Goal: Information Seeking & Learning: Learn about a topic

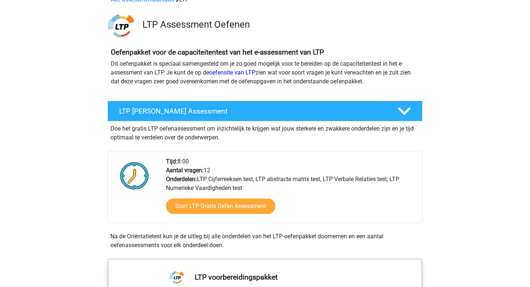
scroll to position [31, 0]
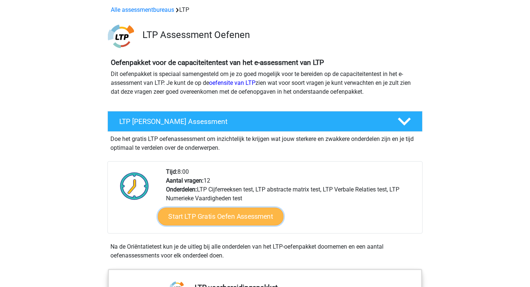
click at [241, 221] on link "Start LTP Gratis Oefen Assessment" at bounding box center [221, 216] width 126 height 18
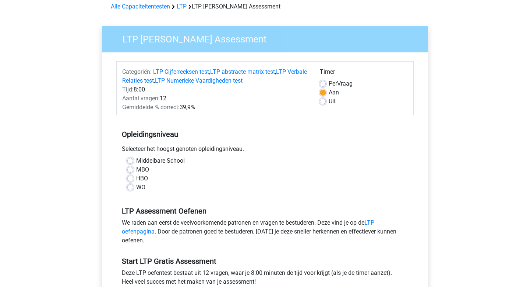
click at [142, 189] on label "WO" at bounding box center [140, 187] width 9 height 9
click at [133, 189] on input "WO" at bounding box center [130, 186] width 6 height 7
radio input "true"
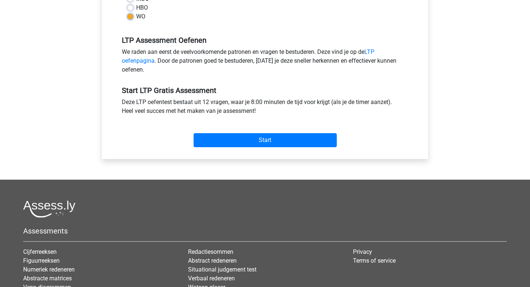
scroll to position [247, 0]
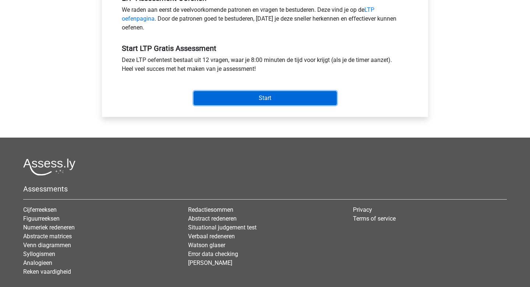
click at [275, 100] on input "Start" at bounding box center [265, 98] width 143 height 14
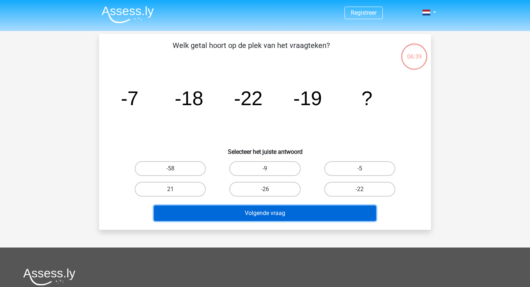
click at [308, 216] on button "Volgende vraag" at bounding box center [265, 212] width 223 height 15
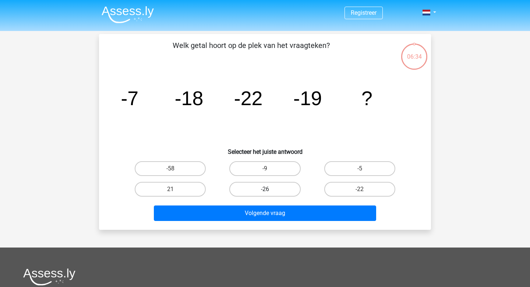
click at [260, 189] on label "-26" at bounding box center [264, 189] width 71 height 15
click at [265, 189] on input "-26" at bounding box center [267, 191] width 5 height 5
radio input "true"
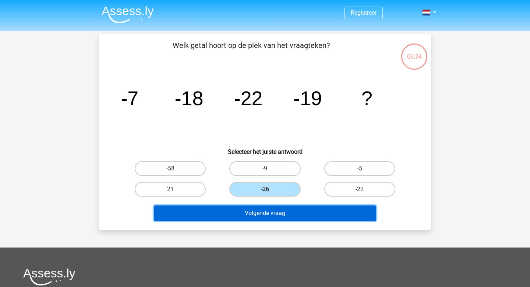
click at [274, 216] on button "Volgende vraag" at bounding box center [265, 212] width 223 height 15
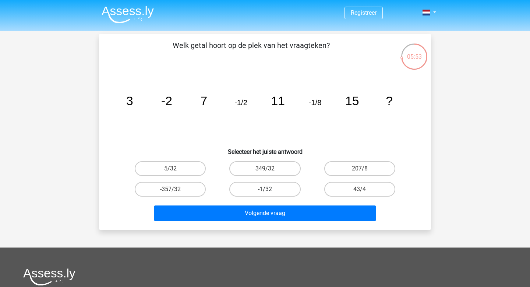
click at [282, 190] on label "-1/32" at bounding box center [264, 189] width 71 height 15
click at [270, 190] on input "-1/32" at bounding box center [267, 191] width 5 height 5
radio input "true"
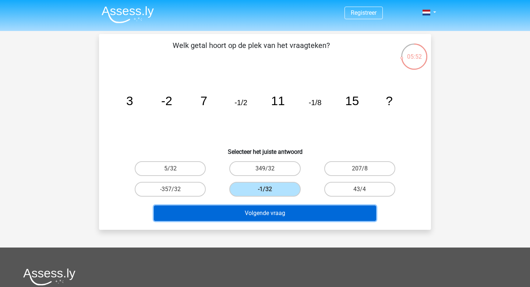
click at [315, 219] on button "Volgende vraag" at bounding box center [265, 212] width 223 height 15
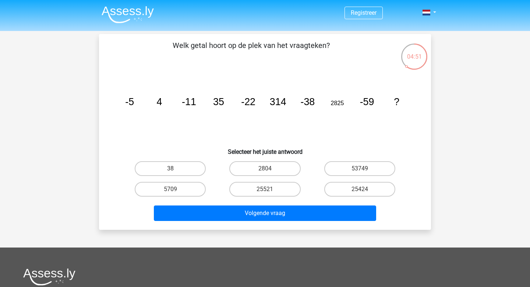
click at [289, 96] on icon "image/svg+xml -5 4 -11 35 -22 314 -38 2825 -59 ?" at bounding box center [265, 105] width 297 height 74
click at [344, 122] on icon "image/svg+xml -5 4 -11 35 -22 314 -38 2825 -59 ?" at bounding box center [265, 105] width 297 height 74
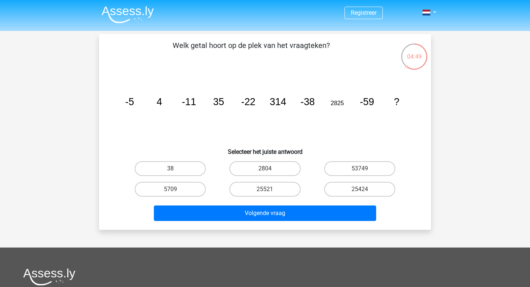
click at [344, 122] on icon "image/svg+xml -5 4 -11 35 -22 314 -38 2825 -59 ?" at bounding box center [265, 105] width 297 height 74
click at [353, 94] on icon "image/svg+xml -5 4 -11 35 -22 314 -38 2825 -59 ?" at bounding box center [265, 105] width 297 height 74
click at [358, 101] on icon "image/svg+xml -5 4 -11 35 -22 314 -38 2825 -59 ?" at bounding box center [265, 105] width 297 height 74
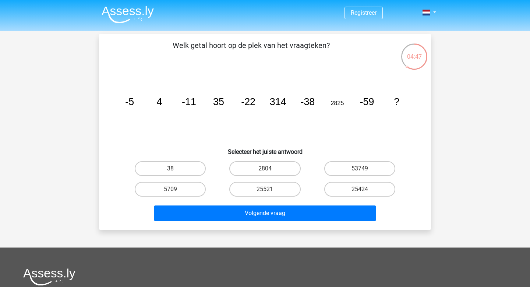
click at [386, 108] on icon "image/svg+xml -5 4 -11 35 -22 314 -38 2825 -59 ?" at bounding box center [265, 105] width 297 height 74
click at [283, 97] on tspan "314" at bounding box center [278, 101] width 17 height 11
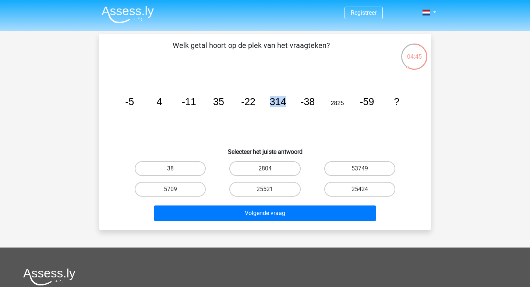
click at [283, 97] on tspan "314" at bounding box center [278, 101] width 17 height 11
click at [170, 98] on icon "image/svg+xml -5 4 -11 35 -22 314 -38 2825 -59 ?" at bounding box center [265, 105] width 297 height 74
click at [270, 192] on label "25521" at bounding box center [264, 189] width 71 height 15
click at [270, 192] on input "25521" at bounding box center [267, 191] width 5 height 5
radio input "true"
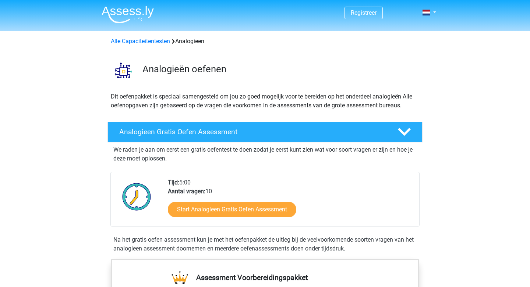
scroll to position [44, 0]
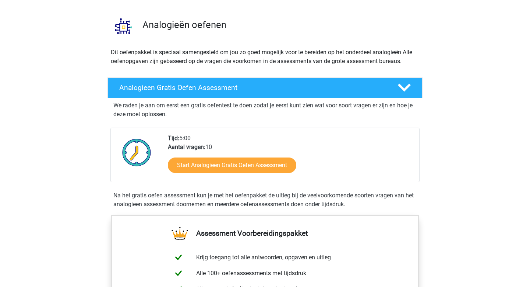
click at [222, 175] on div "Start Analogieen Gratis Oefen Assessment" at bounding box center [291, 166] width 246 height 30
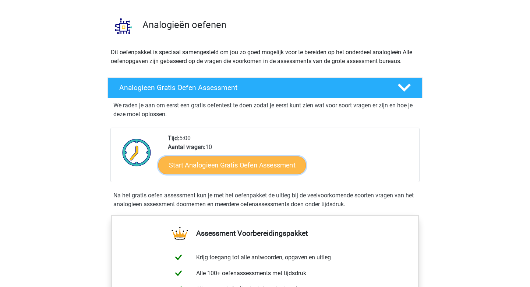
click at [221, 165] on link "Start Analogieen Gratis Oefen Assessment" at bounding box center [232, 165] width 148 height 18
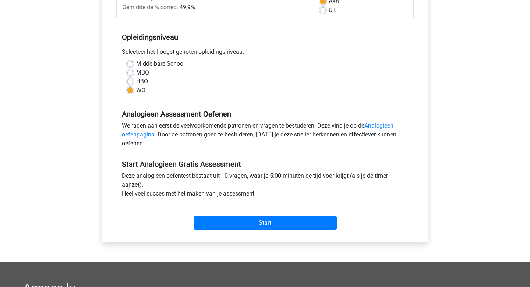
scroll to position [211, 0]
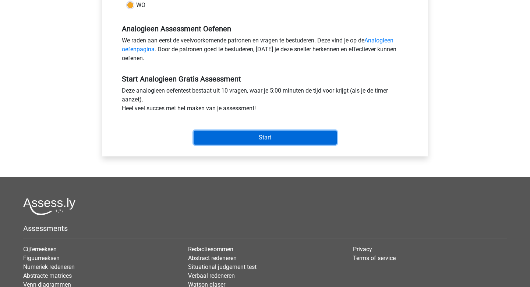
click at [247, 132] on input "Start" at bounding box center [265, 137] width 143 height 14
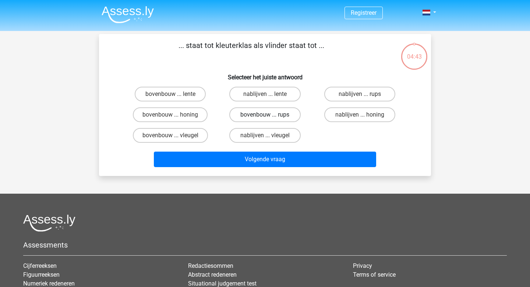
click at [268, 113] on label "bovenbouw ... rups" at bounding box center [264, 114] width 71 height 15
click at [268, 115] on input "bovenbouw ... rups" at bounding box center [267, 117] width 5 height 5
radio input "true"
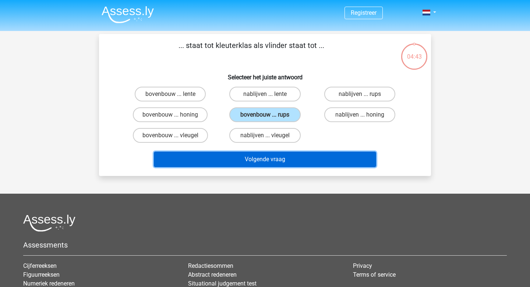
click at [266, 159] on button "Volgende vraag" at bounding box center [265, 158] width 223 height 15
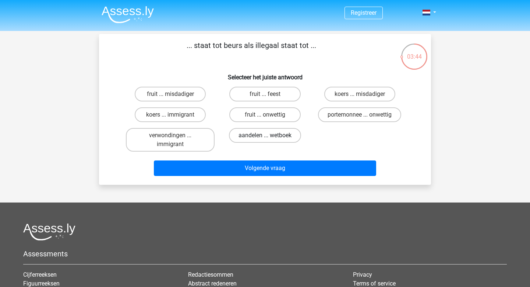
click at [296, 136] on label "aandelen ... wetboek" at bounding box center [265, 135] width 72 height 15
click at [270, 136] on input "aandelen ... wetboek" at bounding box center [267, 137] width 5 height 5
radio input "true"
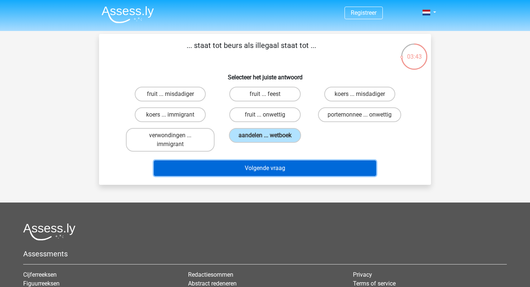
click at [305, 170] on button "Volgende vraag" at bounding box center [265, 167] width 223 height 15
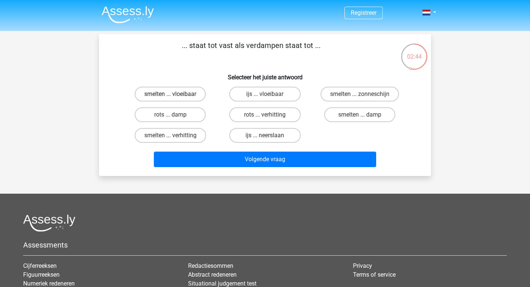
click at [180, 92] on label "smelten ... vloeibaar" at bounding box center [170, 94] width 71 height 15
click at [175, 94] on input "smelten ... vloeibaar" at bounding box center [173, 96] width 5 height 5
radio input "true"
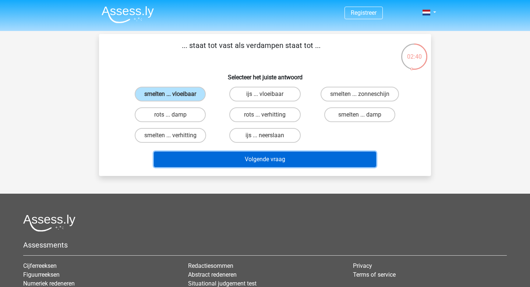
click at [271, 155] on button "Volgende vraag" at bounding box center [265, 158] width 223 height 15
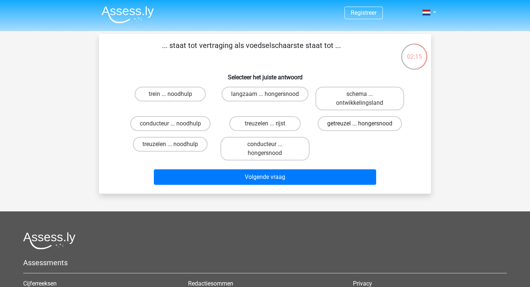
click at [349, 125] on label "getreuzel ... hongersnood" at bounding box center [360, 123] width 84 height 15
click at [360, 125] on input "getreuzel ... hongersnood" at bounding box center [362, 125] width 5 height 5
radio input "true"
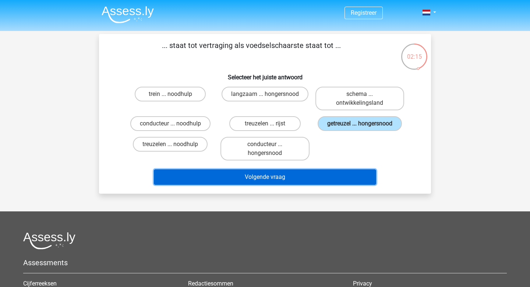
click at [318, 178] on button "Volgende vraag" at bounding box center [265, 176] width 223 height 15
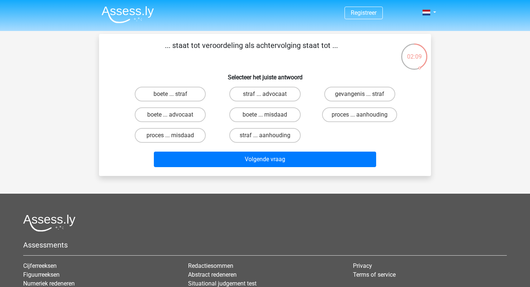
click at [277, 60] on p "... staat tot veroordeling als achtervolging staat tot ..." at bounding box center [251, 51] width 281 height 22
click at [296, 77] on h6 "Selecteer het juiste antwoord" at bounding box center [265, 74] width 309 height 13
click at [315, 50] on p "... staat tot veroordeling als achtervolging staat tot ..." at bounding box center [251, 51] width 281 height 22
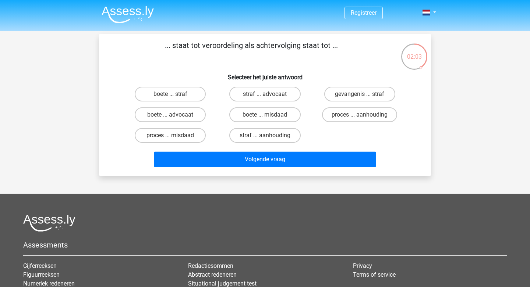
click at [315, 50] on p "... staat tot veroordeling als achtervolging staat tot ..." at bounding box center [251, 51] width 281 height 22
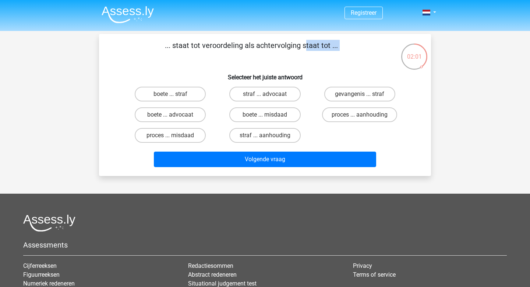
click at [315, 50] on p "... staat tot veroordeling als achtervolging staat tot ..." at bounding box center [251, 51] width 281 height 22
click at [308, 41] on p "... staat tot veroordeling als achtervolging staat tot ..." at bounding box center [251, 51] width 281 height 22
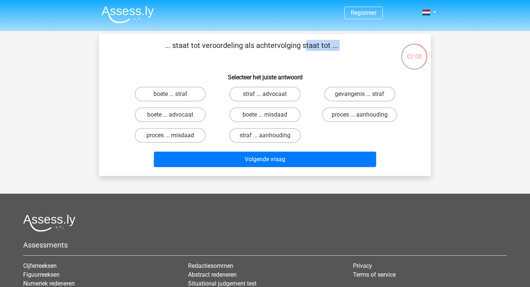
click at [308, 41] on p "... staat tot veroordeling als achtervolging staat tot ..." at bounding box center [251, 51] width 281 height 22
click at [285, 81] on div "... staat tot veroordeling als achtervolging staat tot ... Selecteer het juiste…" at bounding box center [265, 105] width 326 height 130
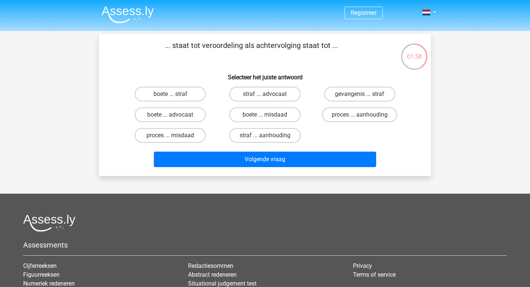
click at [287, 47] on p "... staat tot veroordeling als achtervolging staat tot ..." at bounding box center [251, 51] width 281 height 22
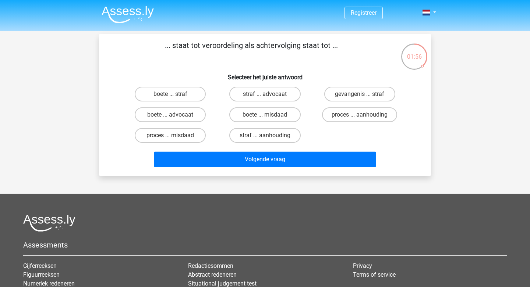
click at [301, 43] on p "... staat tot veroordeling als achtervolging staat tot ..." at bounding box center [251, 51] width 281 height 22
click at [254, 46] on p "... staat tot veroordeling als achtervolging staat tot ..." at bounding box center [251, 51] width 281 height 22
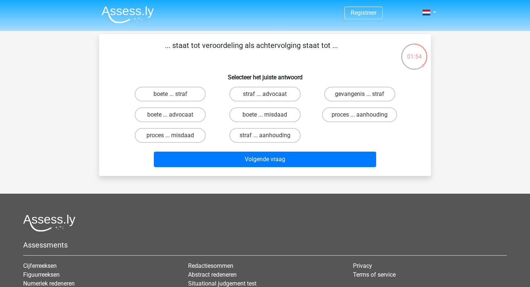
click at [254, 46] on p "... staat tot veroordeling als achtervolging staat tot ..." at bounding box center [251, 51] width 281 height 22
click at [305, 40] on p "... staat tot veroordeling als achtervolging staat tot ..." at bounding box center [251, 51] width 281 height 22
click at [367, 120] on label "proces ... aanhouding" at bounding box center [359, 114] width 75 height 15
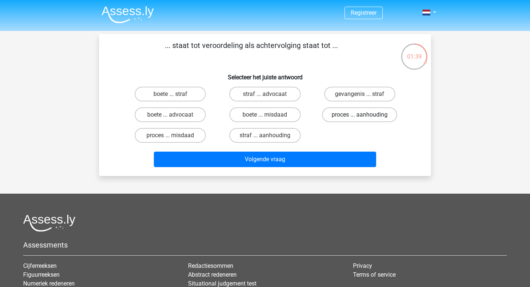
click at [365, 119] on input "proces ... aanhouding" at bounding box center [362, 117] width 5 height 5
radio input "true"
click at [337, 168] on div "Volgende vraag" at bounding box center [265, 160] width 284 height 18
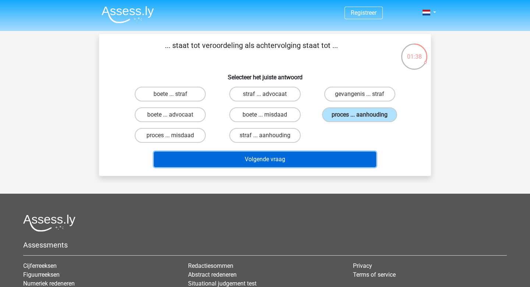
click at [330, 155] on button "Volgende vraag" at bounding box center [265, 158] width 223 height 15
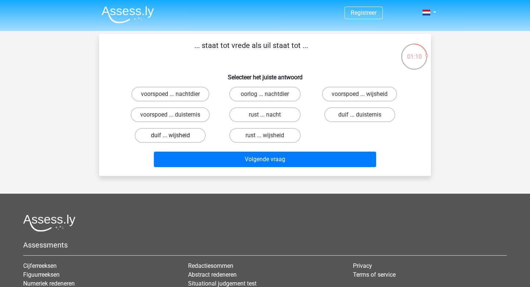
click at [195, 132] on label "duif ... wijsheid" at bounding box center [170, 135] width 71 height 15
click at [175, 135] on input "duif ... wijsheid" at bounding box center [173, 137] width 5 height 5
radio input "true"
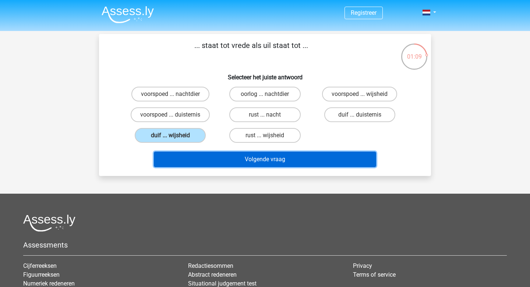
click at [231, 157] on button "Volgende vraag" at bounding box center [265, 158] width 223 height 15
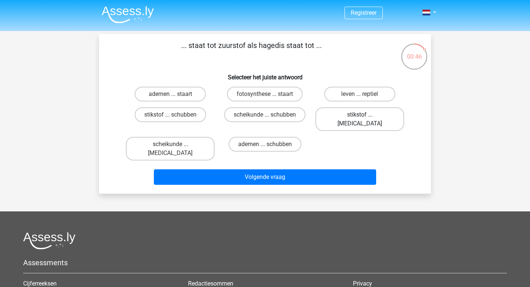
click at [351, 119] on label "stikstof ... [MEDICAL_DATA]" at bounding box center [360, 119] width 89 height 24
click at [360, 119] on input "stikstof ... [MEDICAL_DATA]" at bounding box center [362, 117] width 5 height 5
radio input "true"
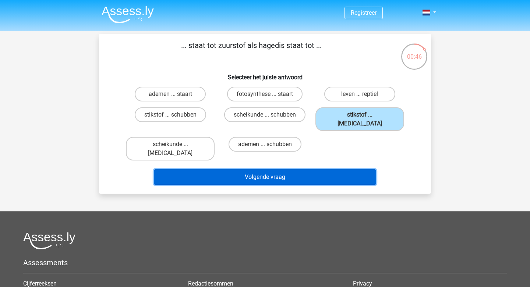
click at [334, 169] on button "Volgende vraag" at bounding box center [265, 176] width 223 height 15
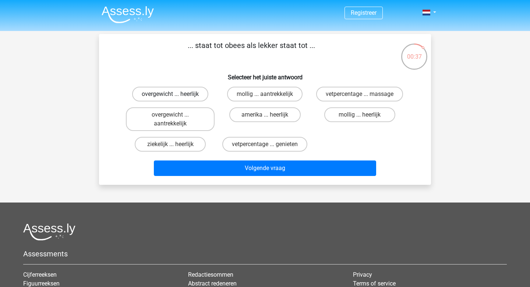
click at [179, 89] on label "overgewicht ... heerlijk" at bounding box center [170, 94] width 76 height 15
click at [175, 94] on input "overgewicht ... heerlijk" at bounding box center [173, 96] width 5 height 5
radio input "true"
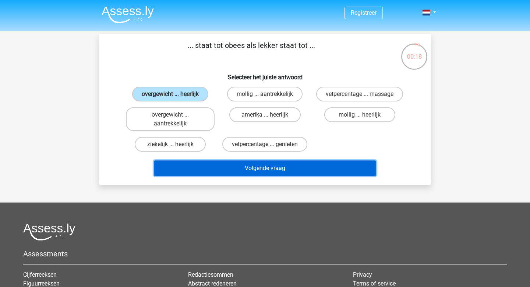
click at [243, 168] on button "Volgende vraag" at bounding box center [265, 167] width 223 height 15
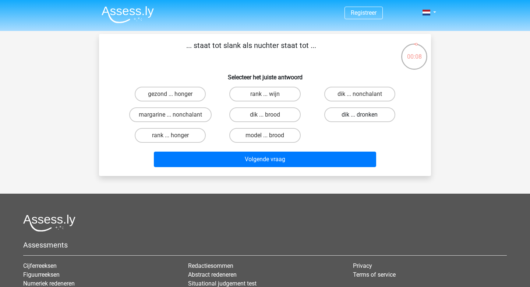
click at [345, 109] on label "dik ... dronken" at bounding box center [359, 114] width 71 height 15
click at [360, 115] on input "dik ... dronken" at bounding box center [362, 117] width 5 height 5
radio input "true"
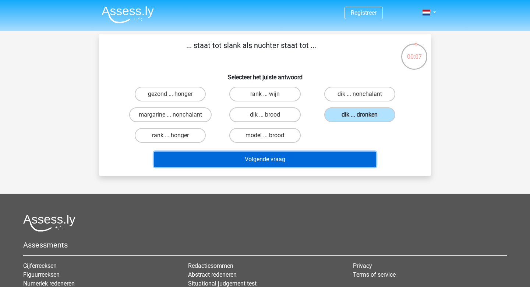
click at [328, 161] on button "Volgende vraag" at bounding box center [265, 158] width 223 height 15
